Goal: Task Accomplishment & Management: Manage account settings

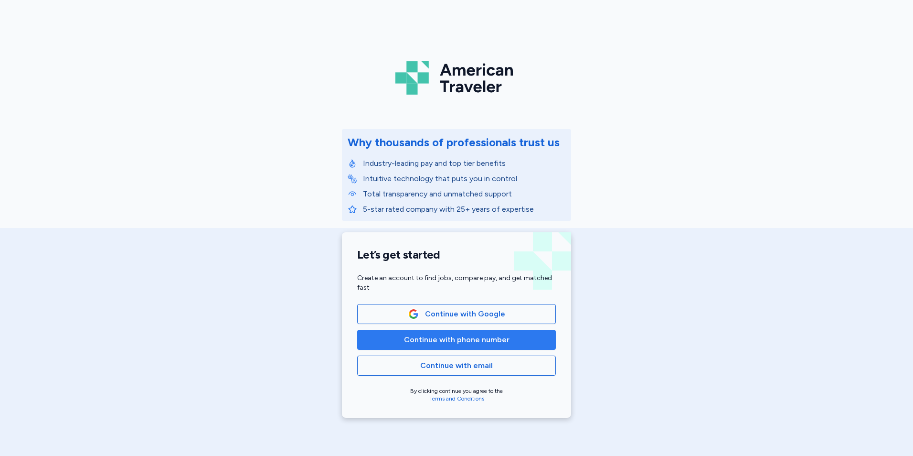
click at [470, 337] on span "Continue with phone number" at bounding box center [457, 339] width 106 height 11
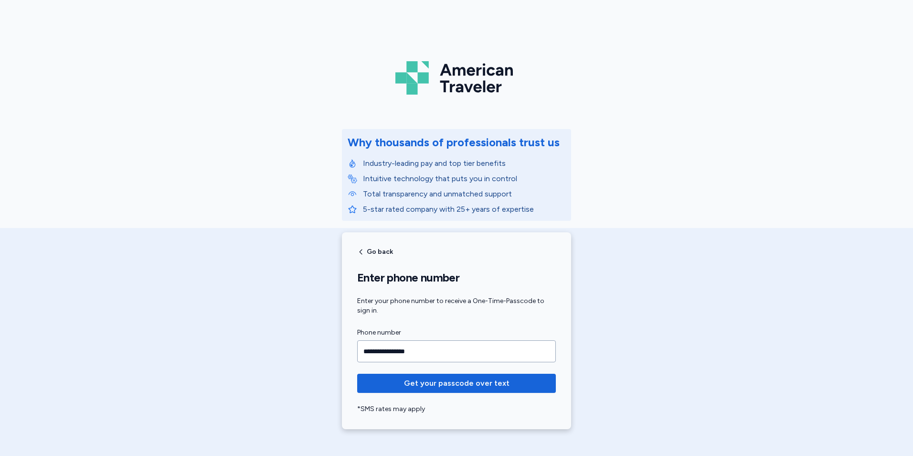
type input "**********"
click at [357, 374] on button "Get your passcode over text" at bounding box center [456, 383] width 199 height 19
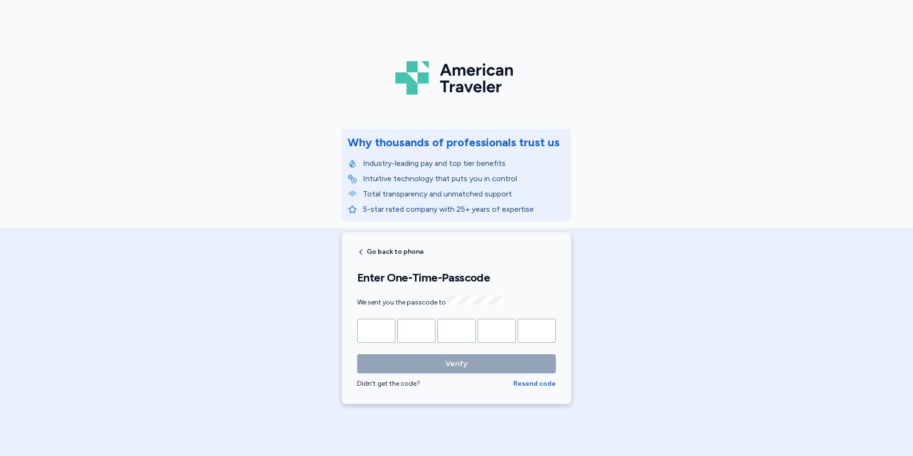
click at [377, 325] on input "Please enter OTP character 1" at bounding box center [376, 331] width 38 height 24
type input "*"
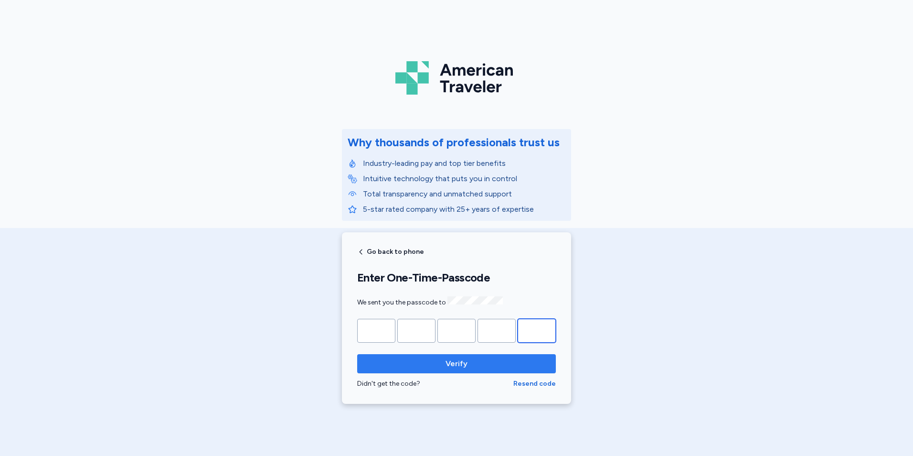
type input "*"
click at [485, 358] on span "Verify" at bounding box center [456, 363] width 183 height 11
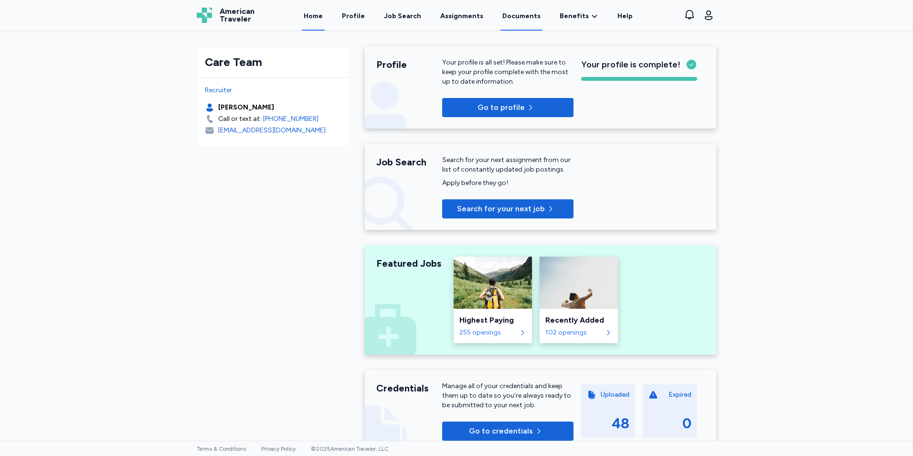
click at [519, 11] on link "Documents" at bounding box center [522, 16] width 42 height 30
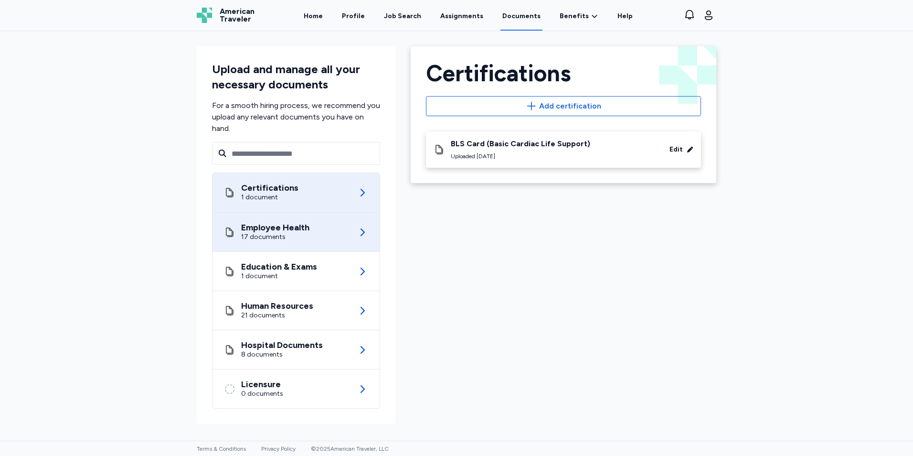
click at [294, 236] on div "17 documents" at bounding box center [275, 237] width 68 height 10
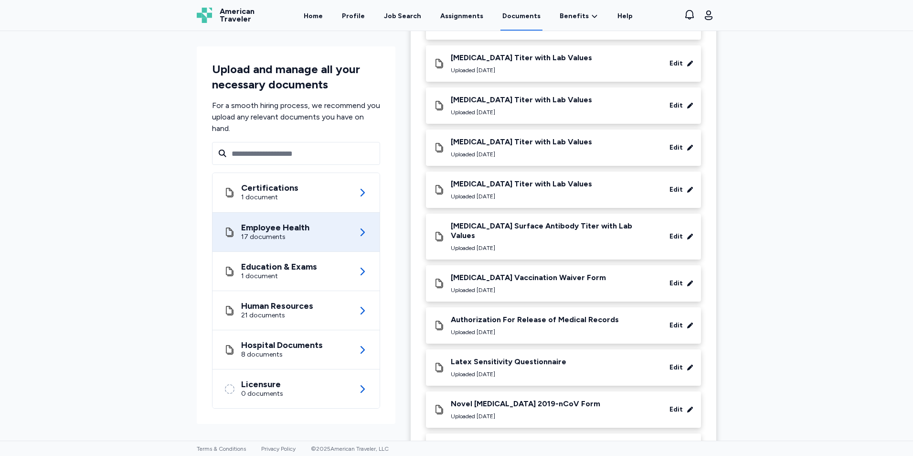
scroll to position [432, 0]
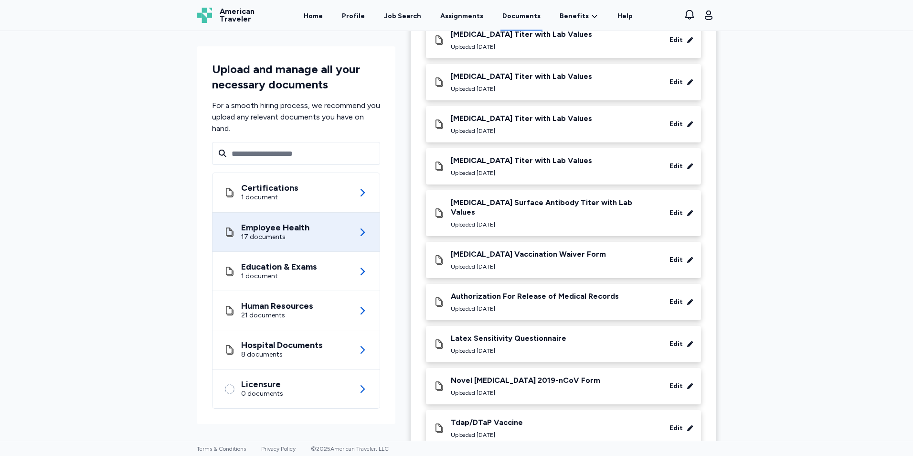
click at [563, 417] on div "Tdap/DTaP Vaccine Uploaded [DATE] Edit" at bounding box center [564, 427] width 260 height 21
